Goal: Task Accomplishment & Management: Manage account settings

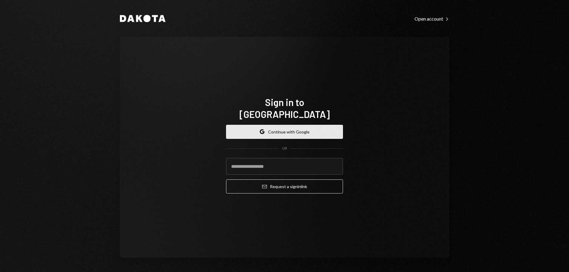
click at [280, 118] on button "Google Continue with Google" at bounding box center [284, 132] width 117 height 14
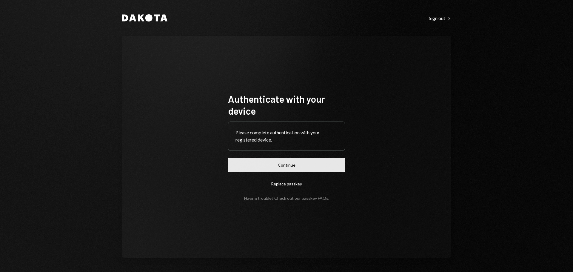
click at [306, 164] on button "Continue" at bounding box center [286, 165] width 117 height 14
click at [296, 159] on button "Continue" at bounding box center [286, 165] width 117 height 14
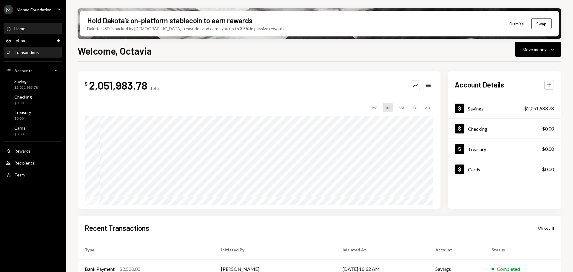
click at [27, 52] on div "Transactions" at bounding box center [26, 52] width 24 height 5
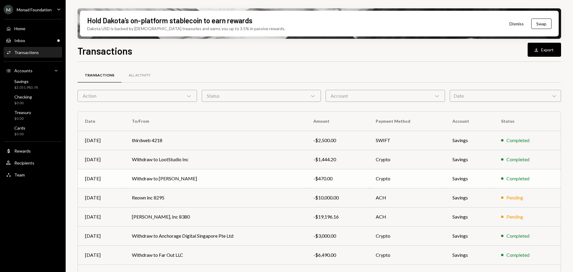
click at [241, 180] on td "Withdraw to Smangele Majola" at bounding box center [215, 178] width 181 height 19
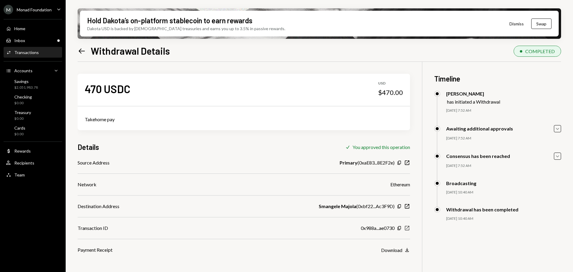
click at [409, 227] on icon "New Window" at bounding box center [407, 228] width 6 height 6
click at [25, 165] on div "User Recipients" at bounding box center [20, 162] width 28 height 5
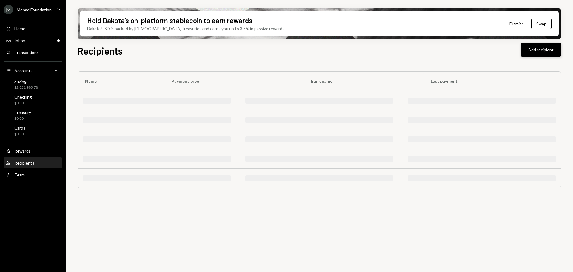
click at [543, 48] on button "Add recipient" at bounding box center [541, 50] width 40 height 14
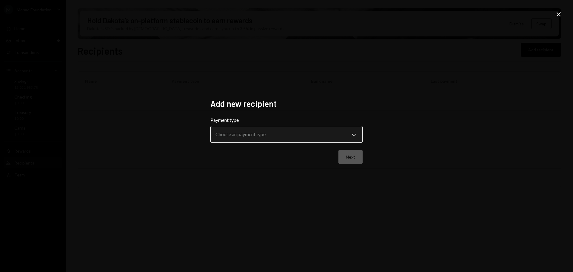
click at [330, 136] on body "**********" at bounding box center [286, 136] width 573 height 272
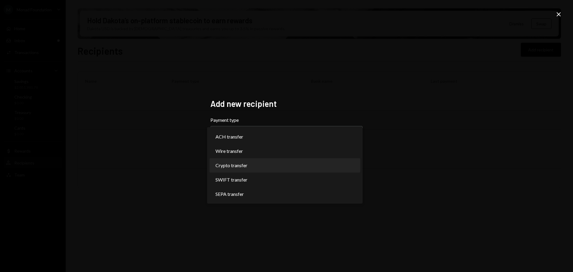
select select "******"
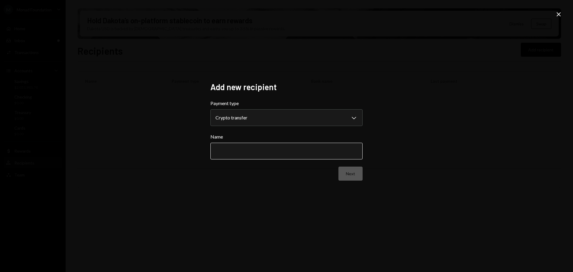
click at [303, 149] on input "Name" at bounding box center [286, 151] width 152 height 17
paste input "****"
type input "********"
click at [358, 171] on button "Next" at bounding box center [350, 174] width 24 height 14
click at [252, 117] on body "M Monad Foundation Caret Down Home Home Inbox Inbox Activities Transactions Acc…" at bounding box center [286, 136] width 573 height 272
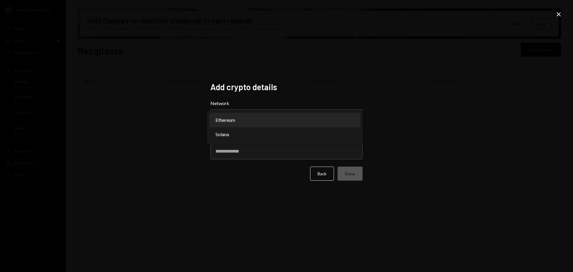
select select "**********"
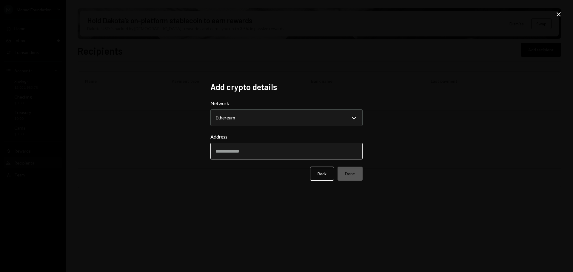
click at [228, 150] on input "Address" at bounding box center [286, 151] width 152 height 17
paste input "**********"
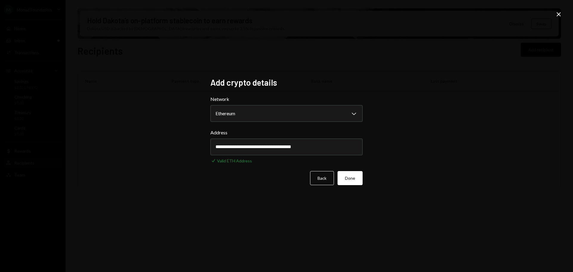
type input "**********"
click at [357, 180] on button "Done" at bounding box center [349, 178] width 25 height 14
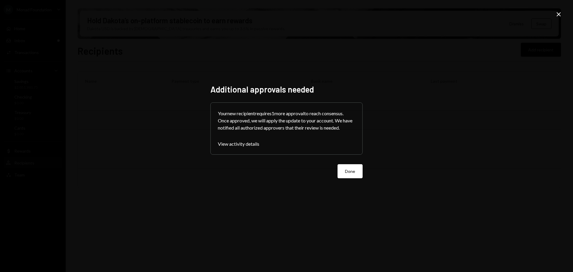
click at [559, 15] on icon at bounding box center [559, 14] width 4 height 4
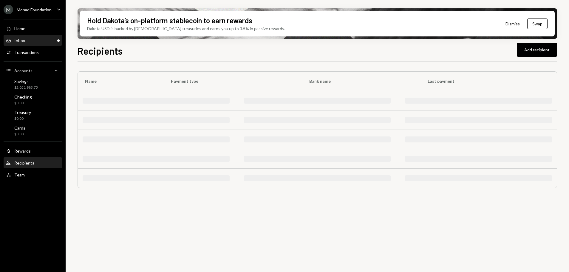
click at [32, 39] on div "Inbox Inbox" at bounding box center [33, 40] width 54 height 5
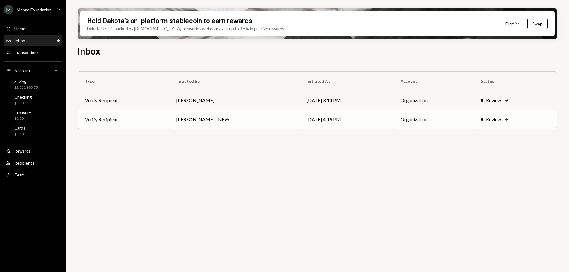
click at [174, 117] on td "George Norris - NEW" at bounding box center [234, 119] width 130 height 19
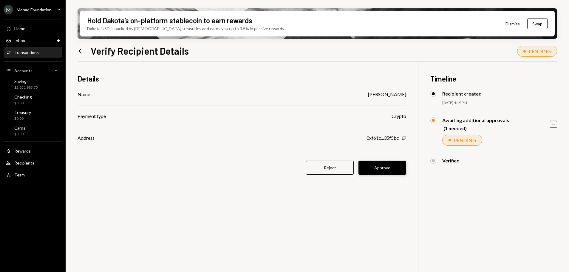
click at [392, 166] on button "Approve" at bounding box center [383, 168] width 48 height 14
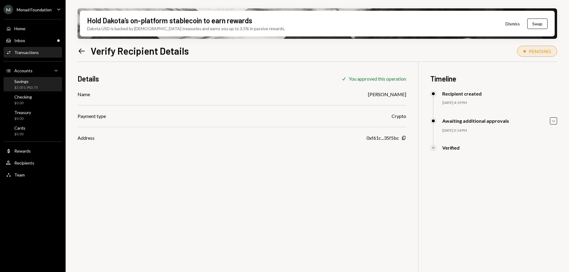
click at [43, 87] on div "Savings $2,051,983.75" at bounding box center [33, 84] width 54 height 11
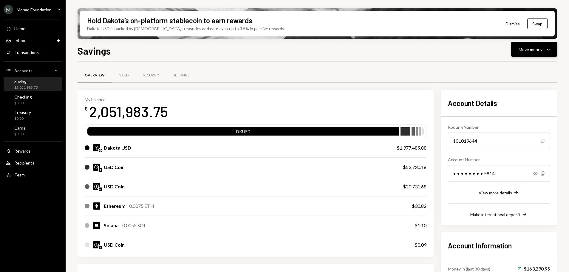
click at [544, 53] on button "Move money Caret Down" at bounding box center [534, 49] width 46 height 15
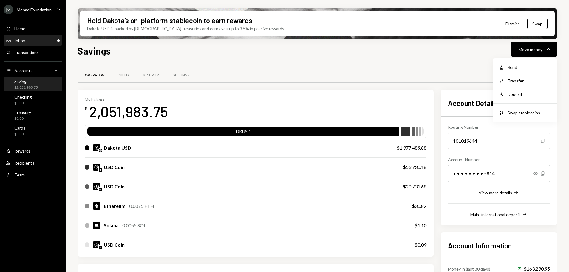
click at [20, 42] on div "Inbox" at bounding box center [19, 40] width 11 height 5
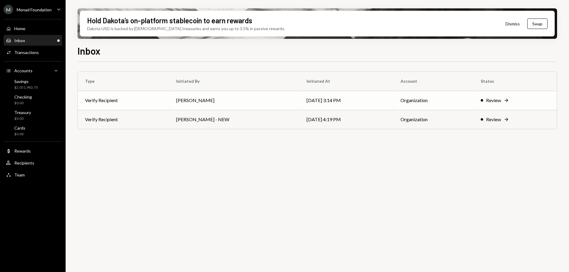
click at [243, 98] on td "Octavia Tenga" at bounding box center [234, 100] width 130 height 19
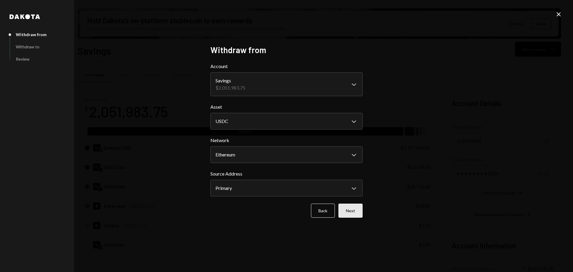
click at [353, 209] on button "Next" at bounding box center [350, 211] width 24 height 14
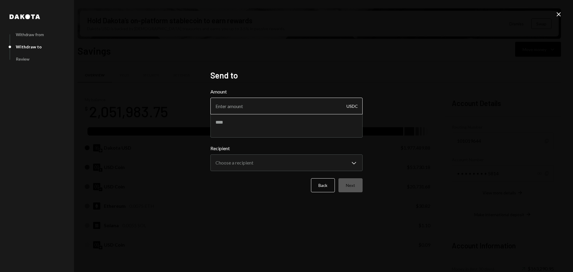
click at [260, 107] on input "Amount" at bounding box center [286, 106] width 152 height 17
type input "10"
click at [267, 124] on textarea at bounding box center [286, 126] width 152 height 24
type textarea "****"
click at [262, 169] on body "M Monad Foundation Caret Down Home Home Inbox Inbox Activities Transactions Acc…" at bounding box center [284, 136] width 569 height 272
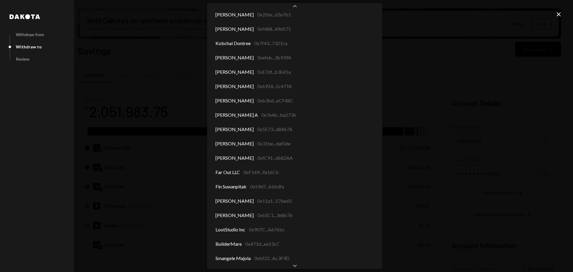
scroll to position [3241, 0]
select select "**********"
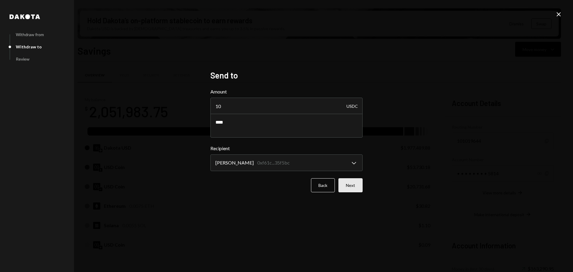
click at [349, 185] on button "Next" at bounding box center [350, 185] width 24 height 14
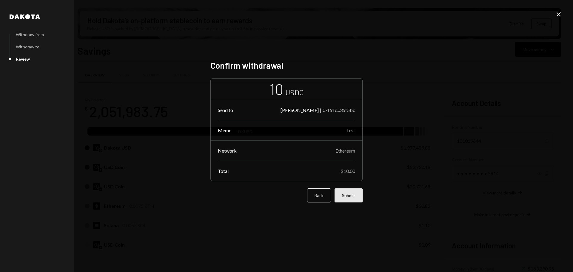
click at [358, 192] on button "Submit" at bounding box center [349, 195] width 28 height 14
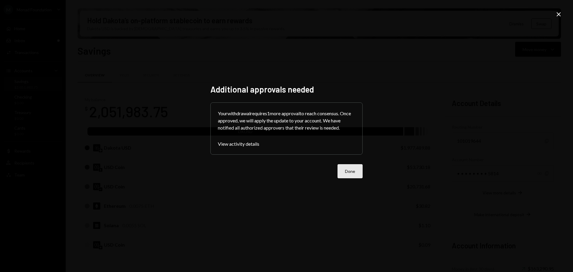
drag, startPoint x: 350, startPoint y: 172, endPoint x: 315, endPoint y: 212, distance: 53.1
click at [349, 172] on button "Done" at bounding box center [349, 171] width 25 height 14
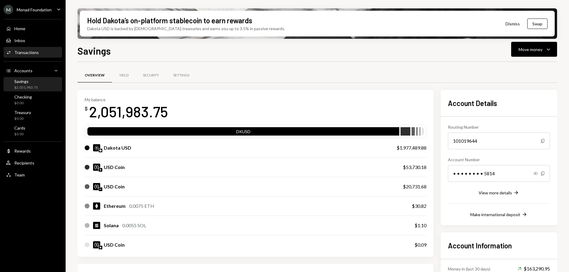
click at [36, 50] on div "Transactions" at bounding box center [26, 52] width 24 height 5
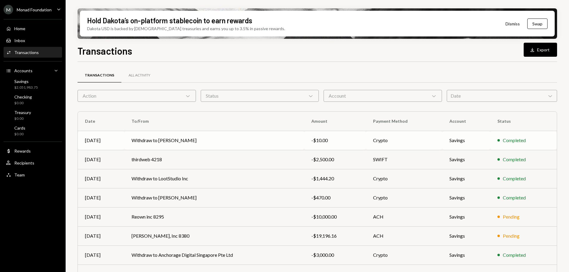
click at [182, 138] on td "Withdraw to Zeyu Qiu" at bounding box center [214, 140] width 180 height 19
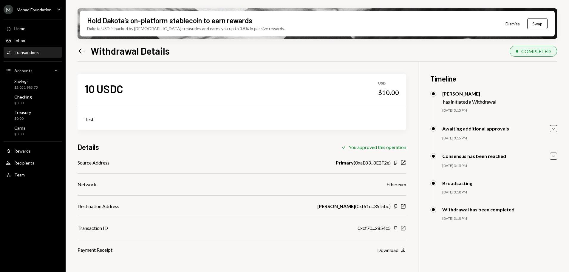
click at [403, 226] on icon "button" at bounding box center [403, 228] width 4 height 4
click at [40, 7] on div "Monad Foundation" at bounding box center [34, 9] width 35 height 5
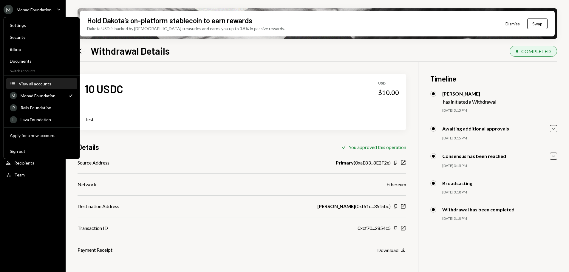
click at [34, 82] on div "View all accounts" at bounding box center [46, 83] width 55 height 5
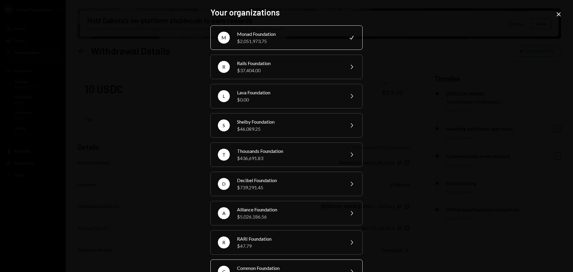
scroll to position [80, 0]
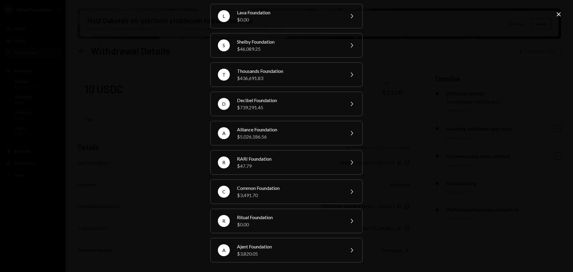
click at [495, 184] on div "Your organizations M Monad Foundation $2,051,973.75 Check R Rails Foundation $3…" at bounding box center [286, 136] width 573 height 272
click at [557, 13] on icon "Close" at bounding box center [558, 14] width 7 height 7
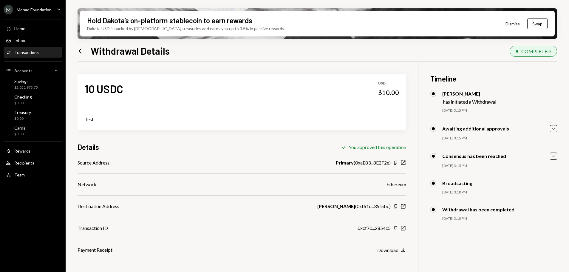
click at [25, 53] on div "Transactions" at bounding box center [26, 52] width 24 height 5
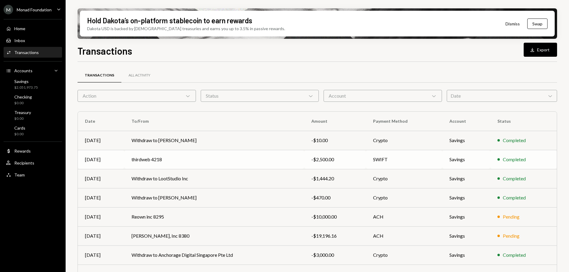
click at [161, 155] on td "thirdweb 4218" at bounding box center [214, 159] width 180 height 19
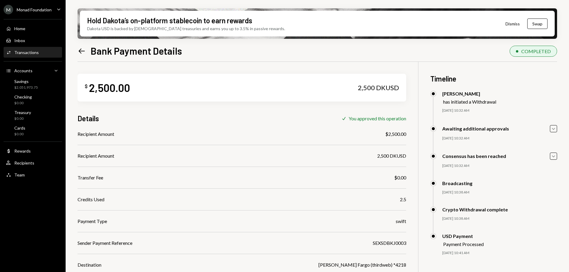
click at [53, 8] on div "M Monad Foundation Caret Down" at bounding box center [33, 10] width 66 height 10
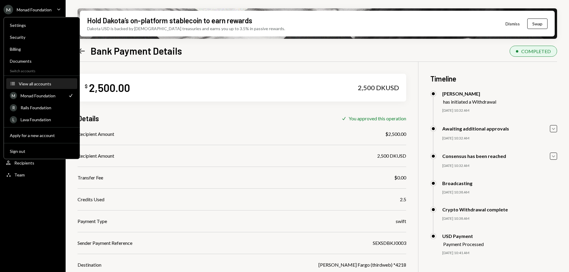
click at [35, 82] on div "View all accounts" at bounding box center [46, 83] width 55 height 5
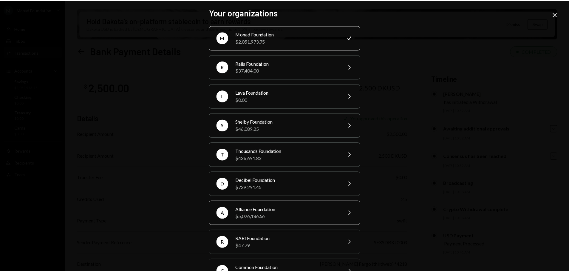
scroll to position [60, 0]
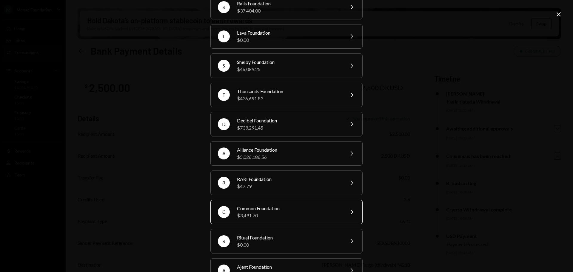
click at [271, 212] on div "$3,491.70" at bounding box center [289, 215] width 104 height 7
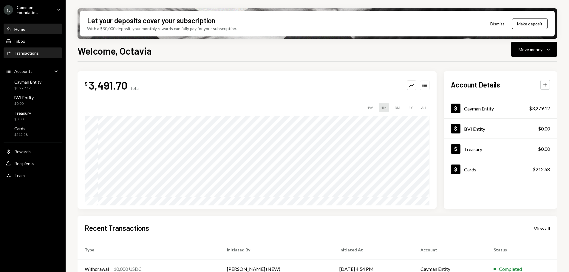
click at [33, 53] on div "Transactions" at bounding box center [26, 52] width 24 height 5
